Goal: Check status: Check status

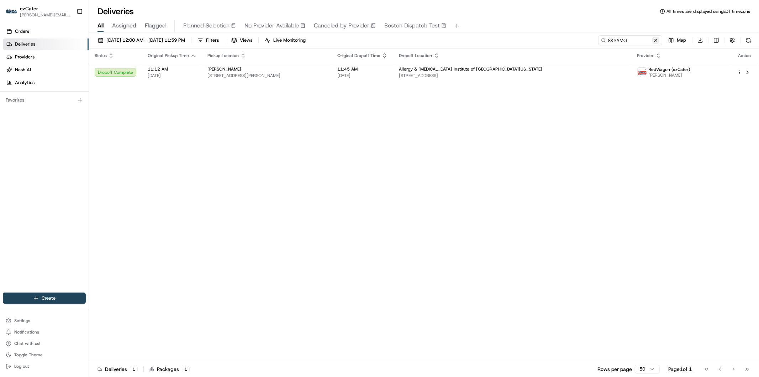
click at [656, 43] on button at bounding box center [656, 40] width 7 height 7
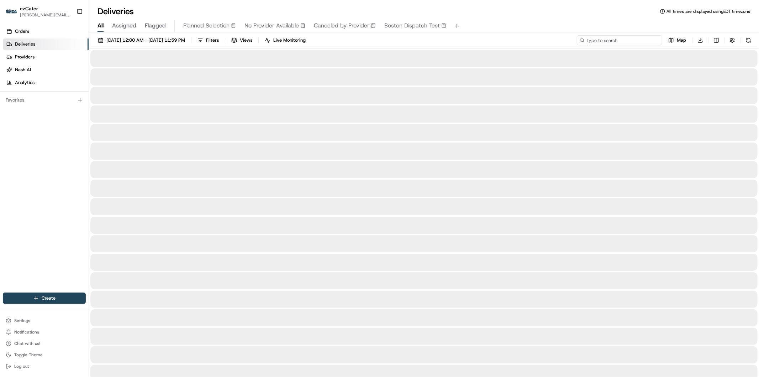
click at [612, 42] on input at bounding box center [619, 40] width 85 height 10
paste input "H4YP3R"
type input "H4YP3R"
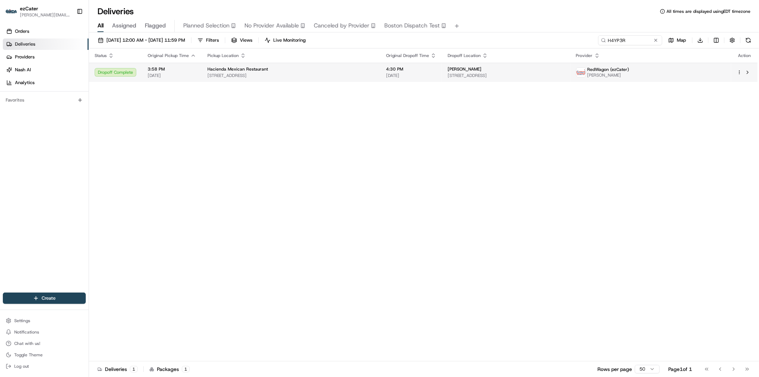
click at [422, 69] on span "4:30 PM" at bounding box center [411, 69] width 50 height 6
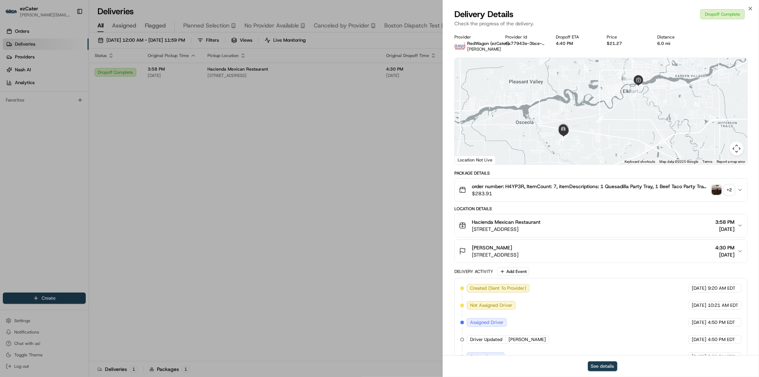
click at [597, 365] on button "See details" at bounding box center [603, 366] width 30 height 10
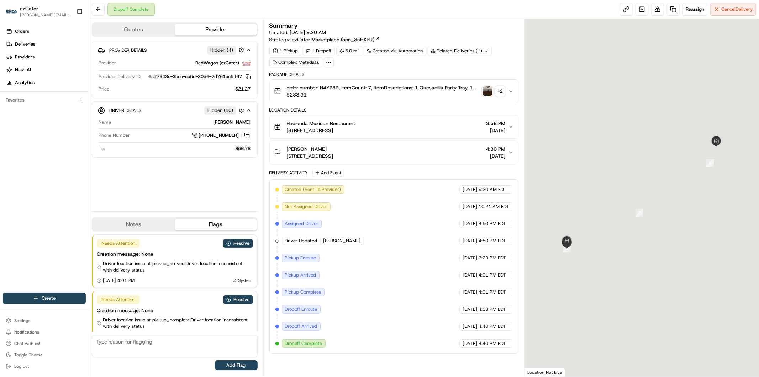
scroll to position [12, 0]
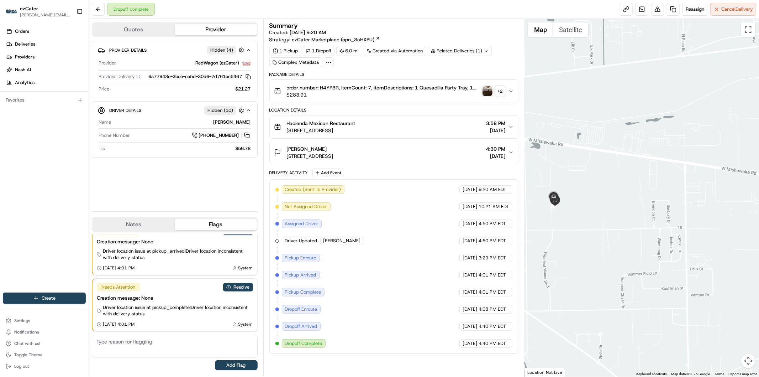
drag, startPoint x: 553, startPoint y: 202, endPoint x: 601, endPoint y: 245, distance: 64.5
click at [601, 245] on div at bounding box center [642, 197] width 235 height 357
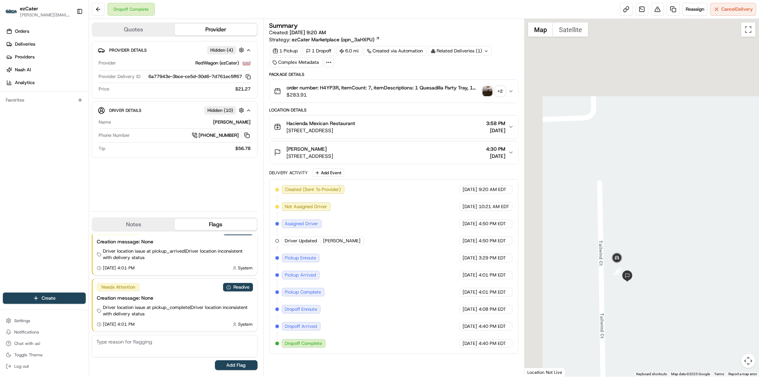
drag, startPoint x: 540, startPoint y: 186, endPoint x: 674, endPoint y: 357, distance: 217.5
click at [668, 357] on div at bounding box center [642, 197] width 235 height 357
